Goal: Entertainment & Leisure: Browse casually

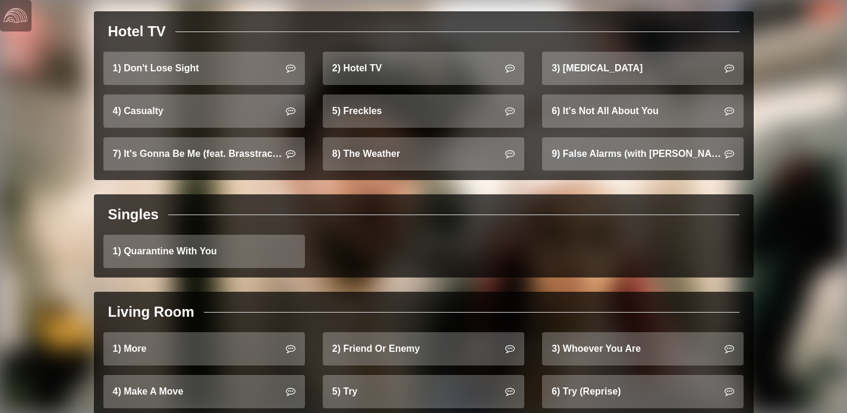
scroll to position [1061, 0]
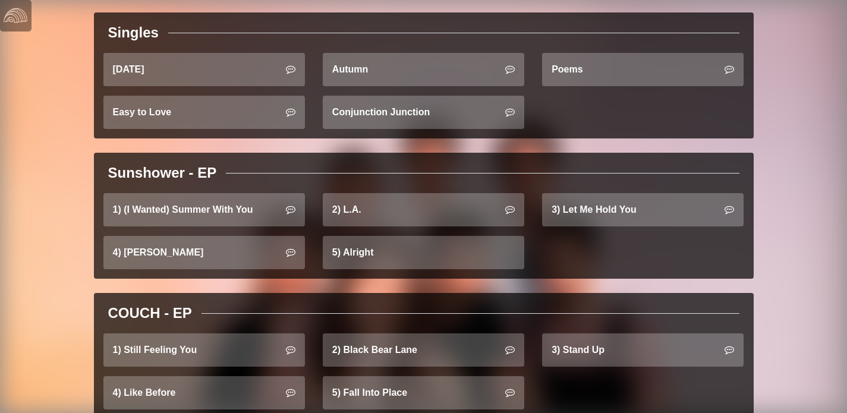
scroll to position [431, 0]
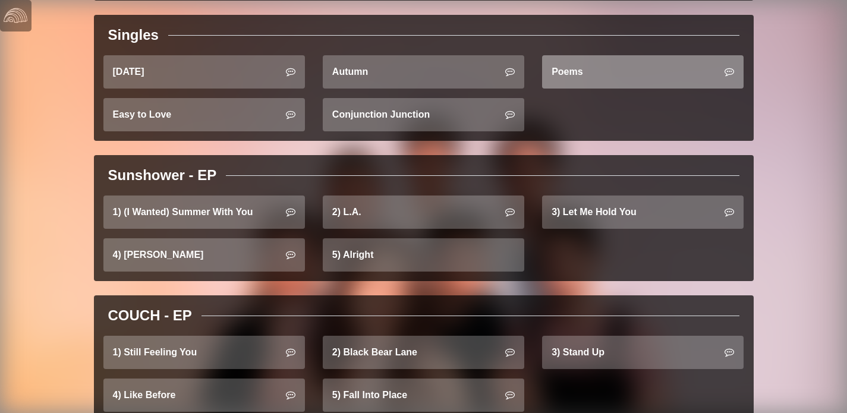
click at [636, 74] on link "Poems" at bounding box center [642, 71] width 201 height 33
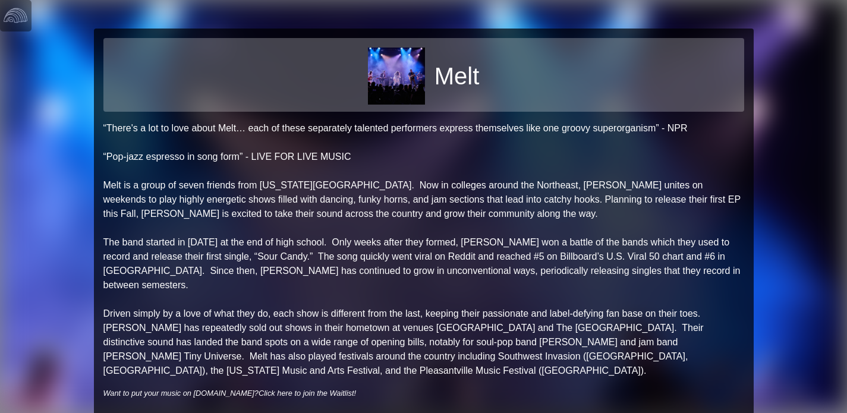
scroll to position [104, 0]
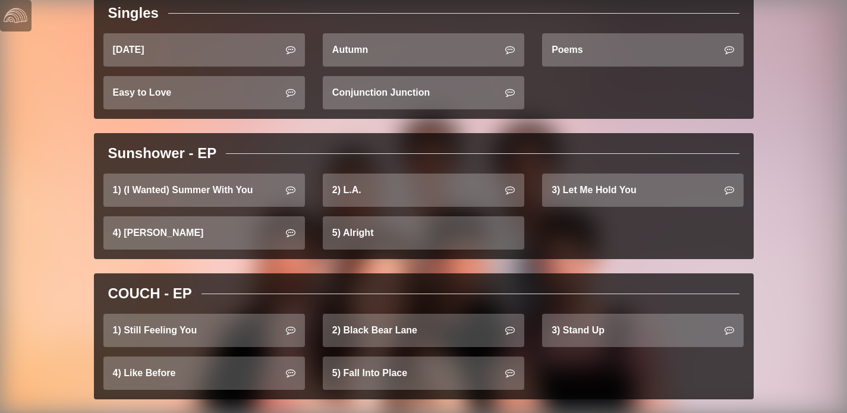
scroll to position [470, 0]
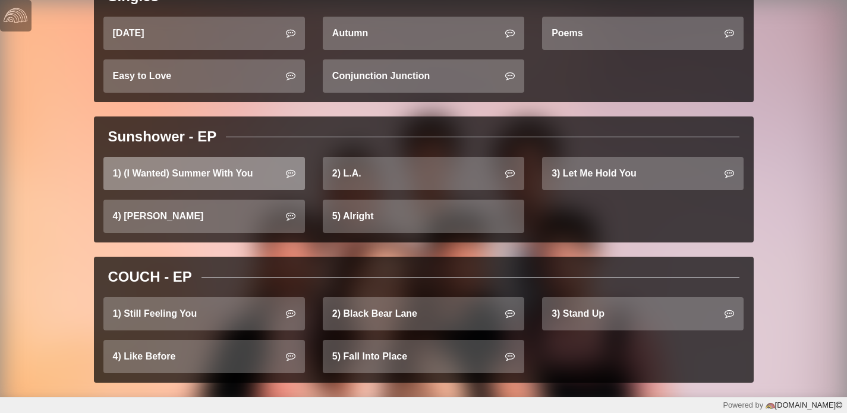
click at [225, 171] on link "1) (I Wanted) Summer With You" at bounding box center [203, 173] width 201 height 33
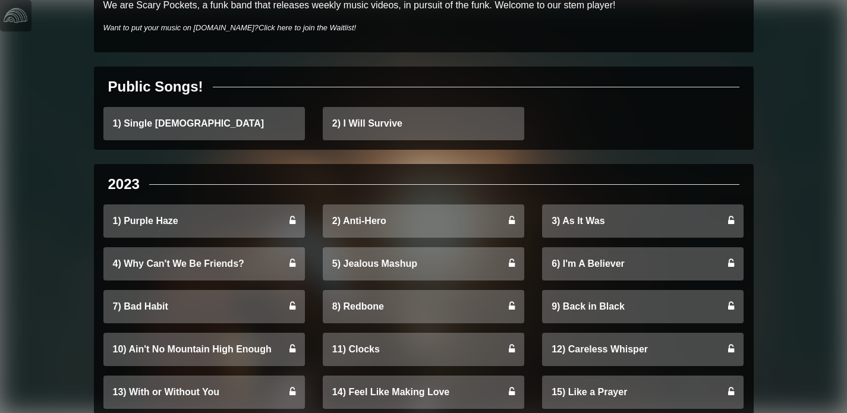
scroll to position [362, 0]
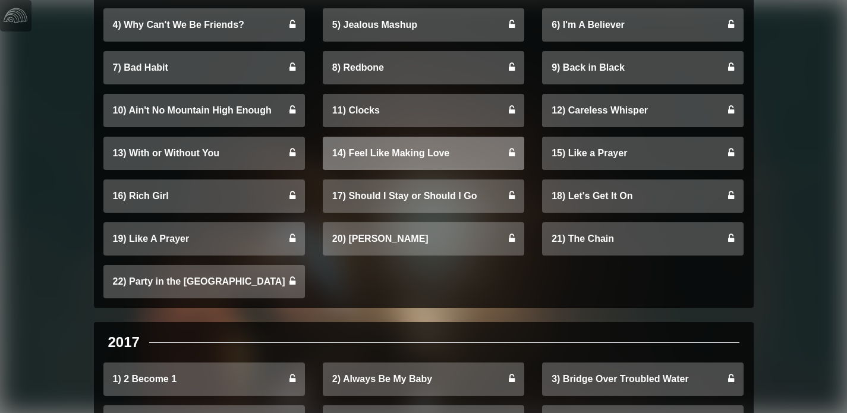
click at [516, 159] on link "14) Feel Like Making Love" at bounding box center [423, 153] width 201 height 33
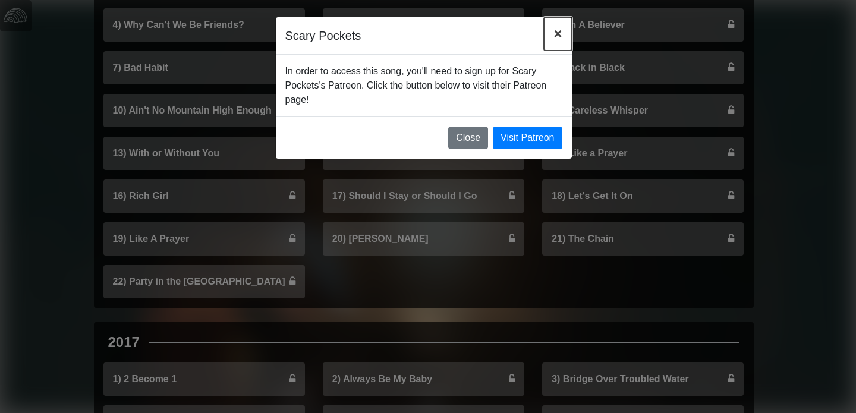
click at [556, 33] on span "×" at bounding box center [557, 34] width 8 height 16
